Goal: Transaction & Acquisition: Purchase product/service

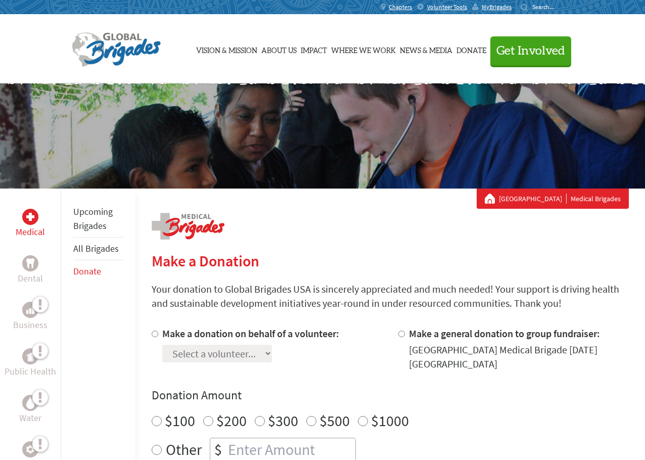
click at [154, 335] on input "Make a donation on behalf of a volunteer:" at bounding box center [155, 334] width 7 height 7
radio input "true"
click at [268, 352] on select "Select a volunteer... [PERSON_NAME] [PERSON_NAME] [PERSON_NAME] [PERSON_NAME] […" at bounding box center [217, 354] width 110 height 18
select select "4C4597B4-140F-11F0-B3BE-42010A8A0038"
click at [162, 345] on select "Select a volunteer... [PERSON_NAME] [PERSON_NAME] [PERSON_NAME] [PERSON_NAME] […" at bounding box center [217, 354] width 110 height 18
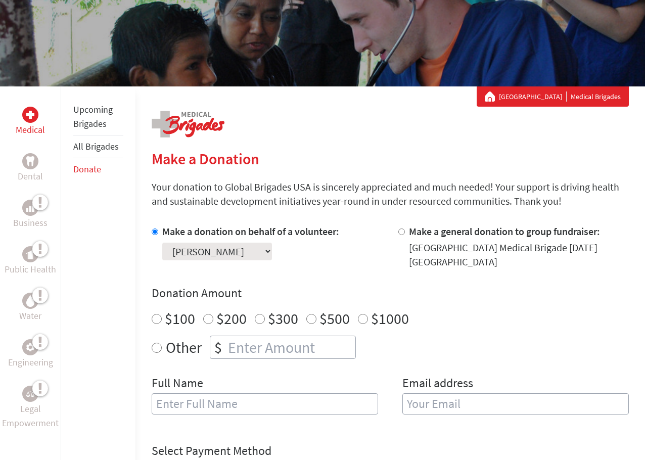
scroll to position [152, 0]
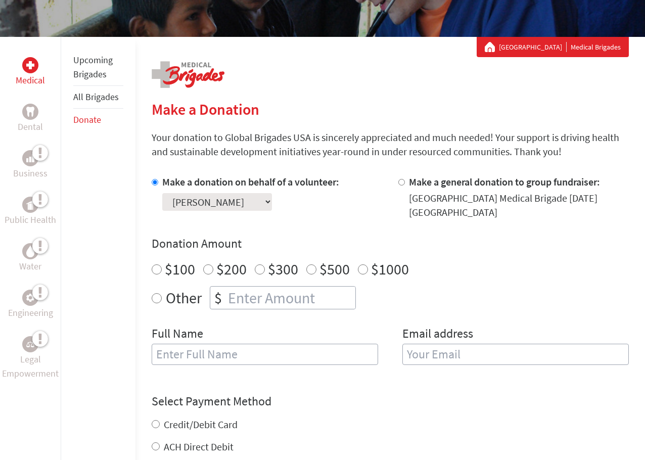
click at [156, 270] on input "$100" at bounding box center [157, 270] width 10 height 10
radio input "true"
click at [182, 353] on input "text" at bounding box center [265, 354] width 227 height 21
type input "[PERSON_NAME]"
click at [422, 354] on input "email" at bounding box center [516, 354] width 227 height 21
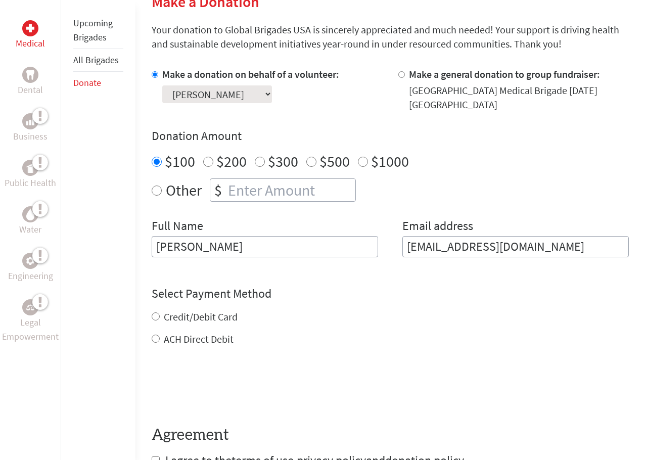
scroll to position [303, 0]
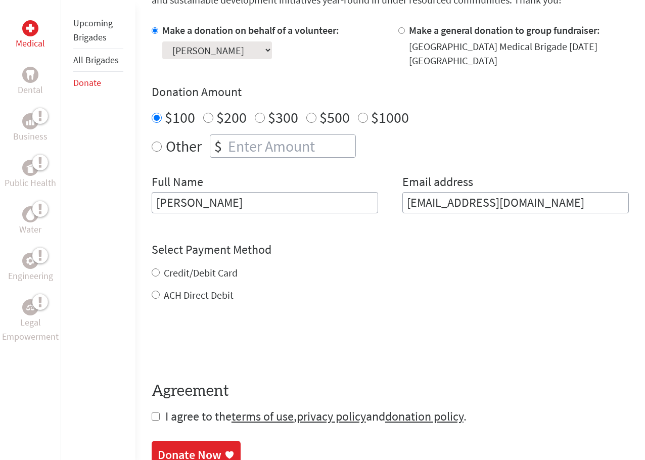
type input "[EMAIL_ADDRESS][DOMAIN_NAME]"
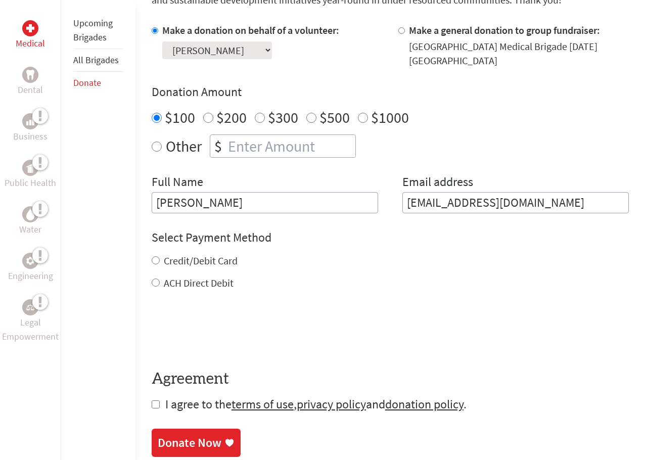
click at [154, 273] on div "Credit/Debit Card ACH Direct Debit" at bounding box center [390, 272] width 477 height 36
click at [156, 261] on input "Credit/Debit Card" at bounding box center [156, 260] width 8 height 8
radio input "true"
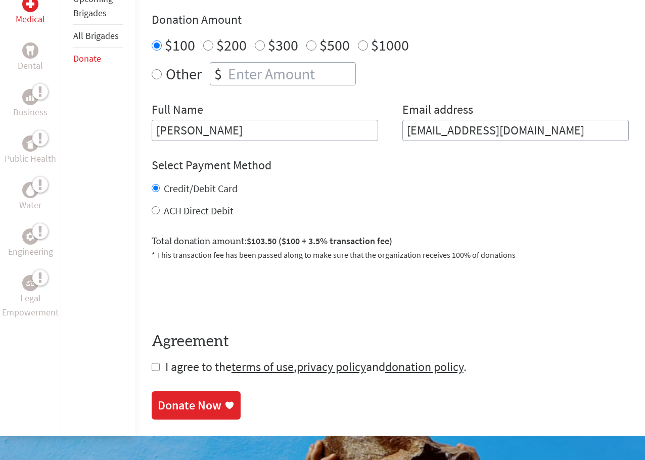
scroll to position [405, 0]
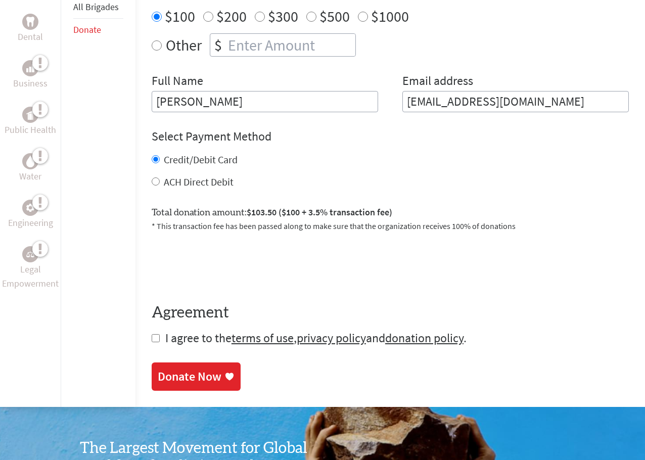
click at [155, 337] on input "checkbox" at bounding box center [156, 338] width 8 height 8
checkbox input "true"
click at [185, 382] on div "Donate Now" at bounding box center [190, 378] width 64 height 16
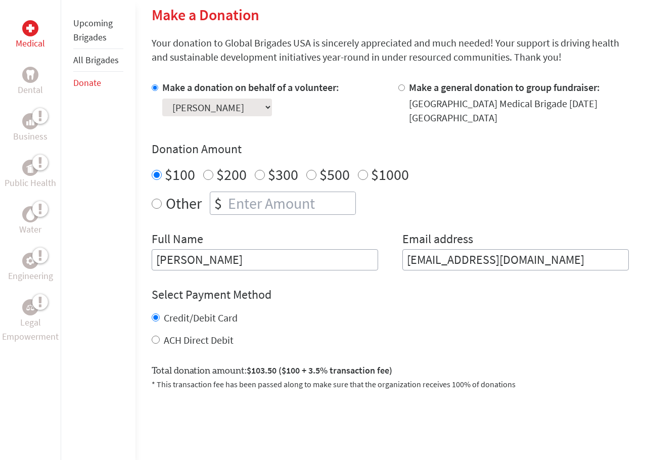
scroll to position [253, 0]
